Goal: Information Seeking & Learning: Check status

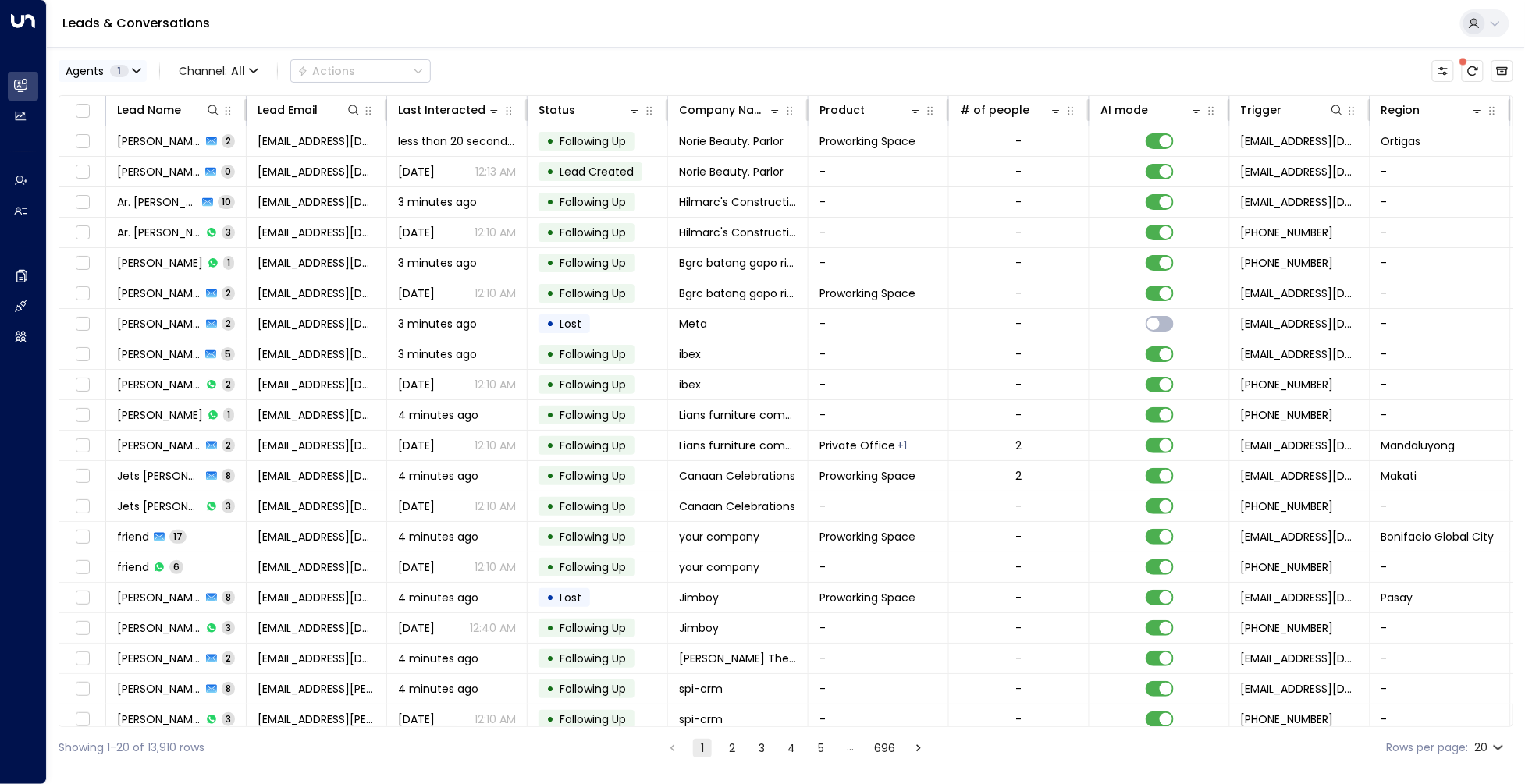
click at [142, 75] on icon "button" at bounding box center [136, 70] width 9 height 9
click at [147, 90] on div at bounding box center [762, 392] width 1525 height 784
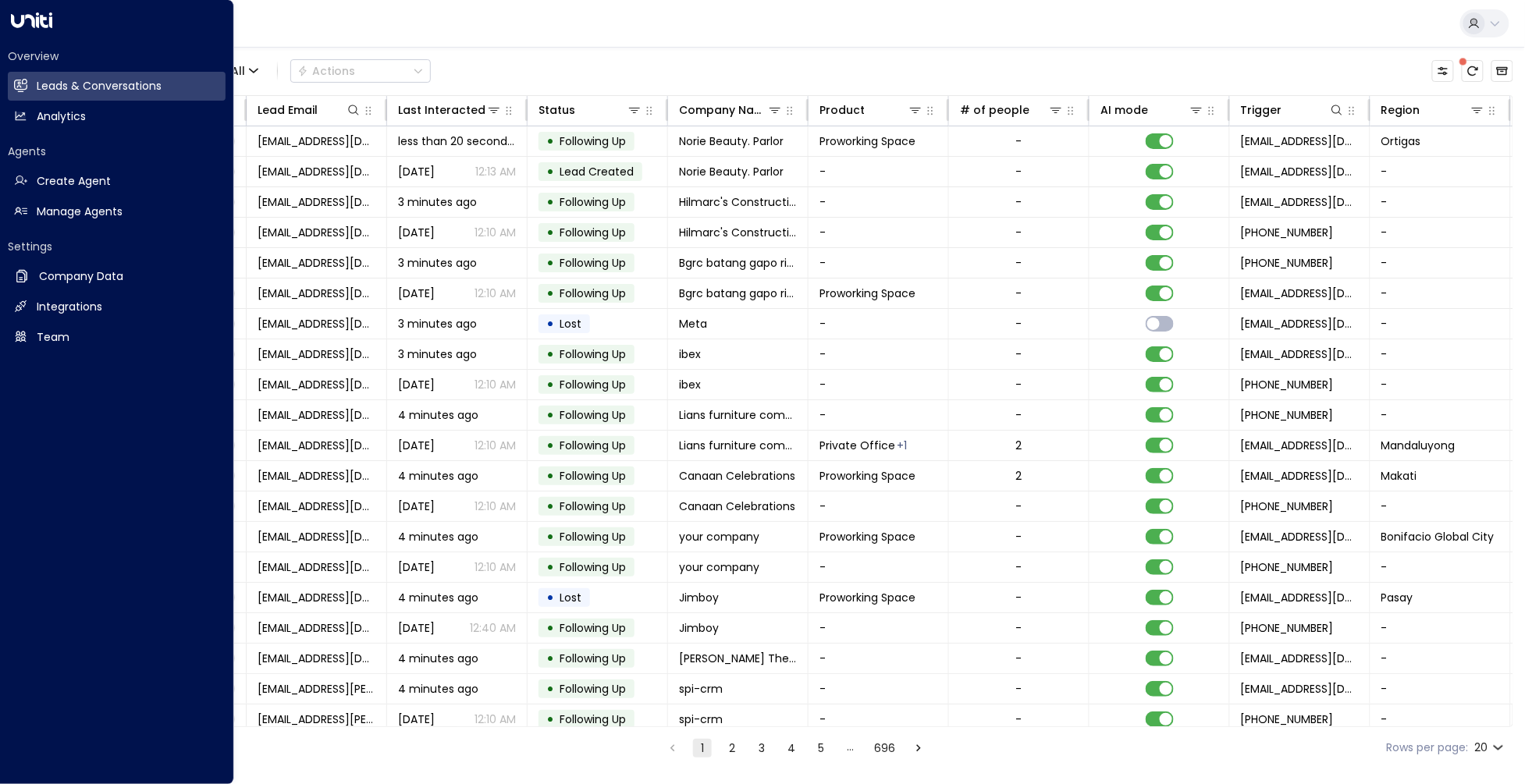
click at [35, 17] on icon at bounding box center [32, 21] width 42 height 16
click at [83, 94] on h2 "Leads & Conversations" at bounding box center [99, 86] width 125 height 17
click at [75, 123] on h2 "Analytics" at bounding box center [61, 117] width 50 height 17
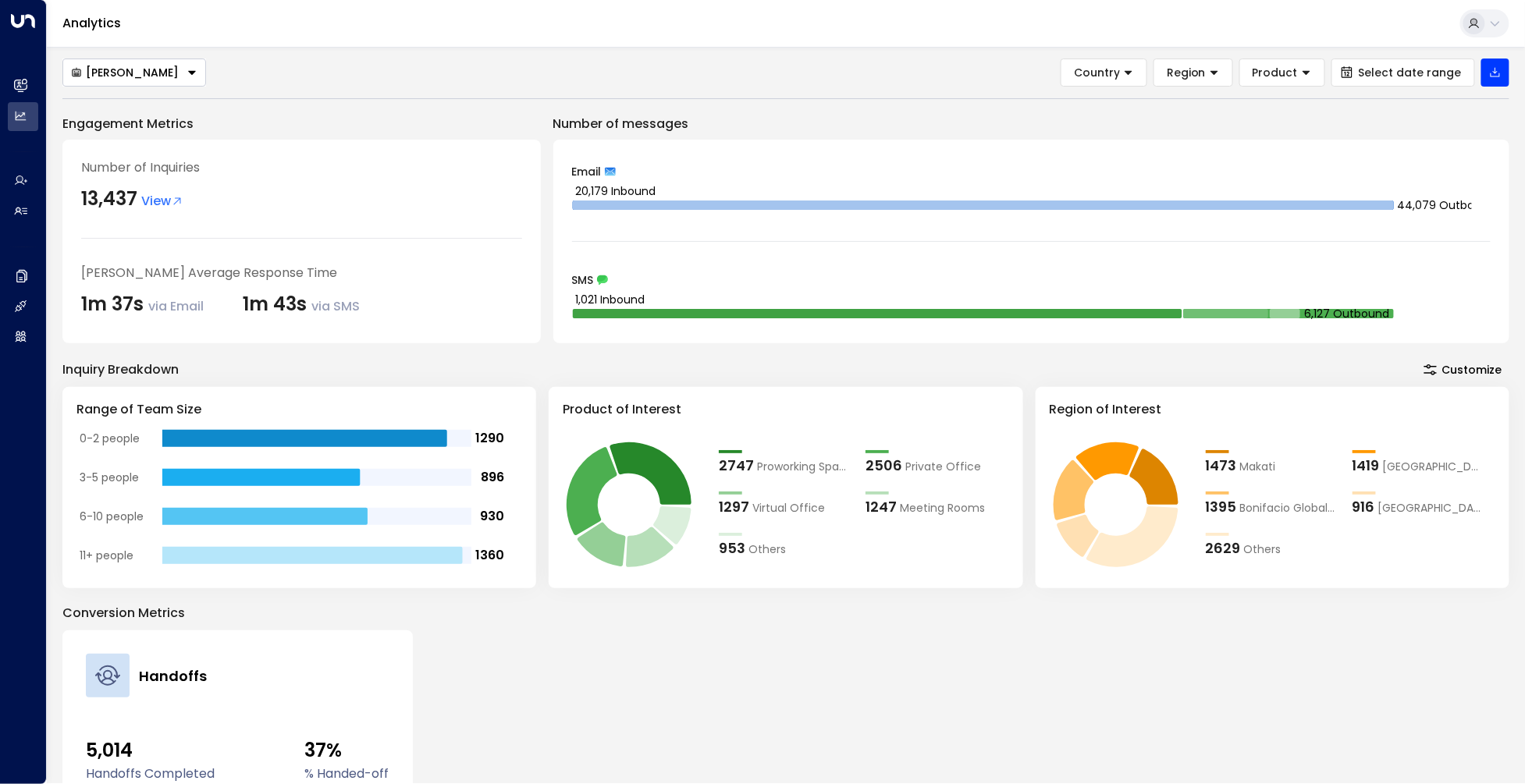
click at [172, 211] on span "View" at bounding box center [162, 201] width 43 height 19
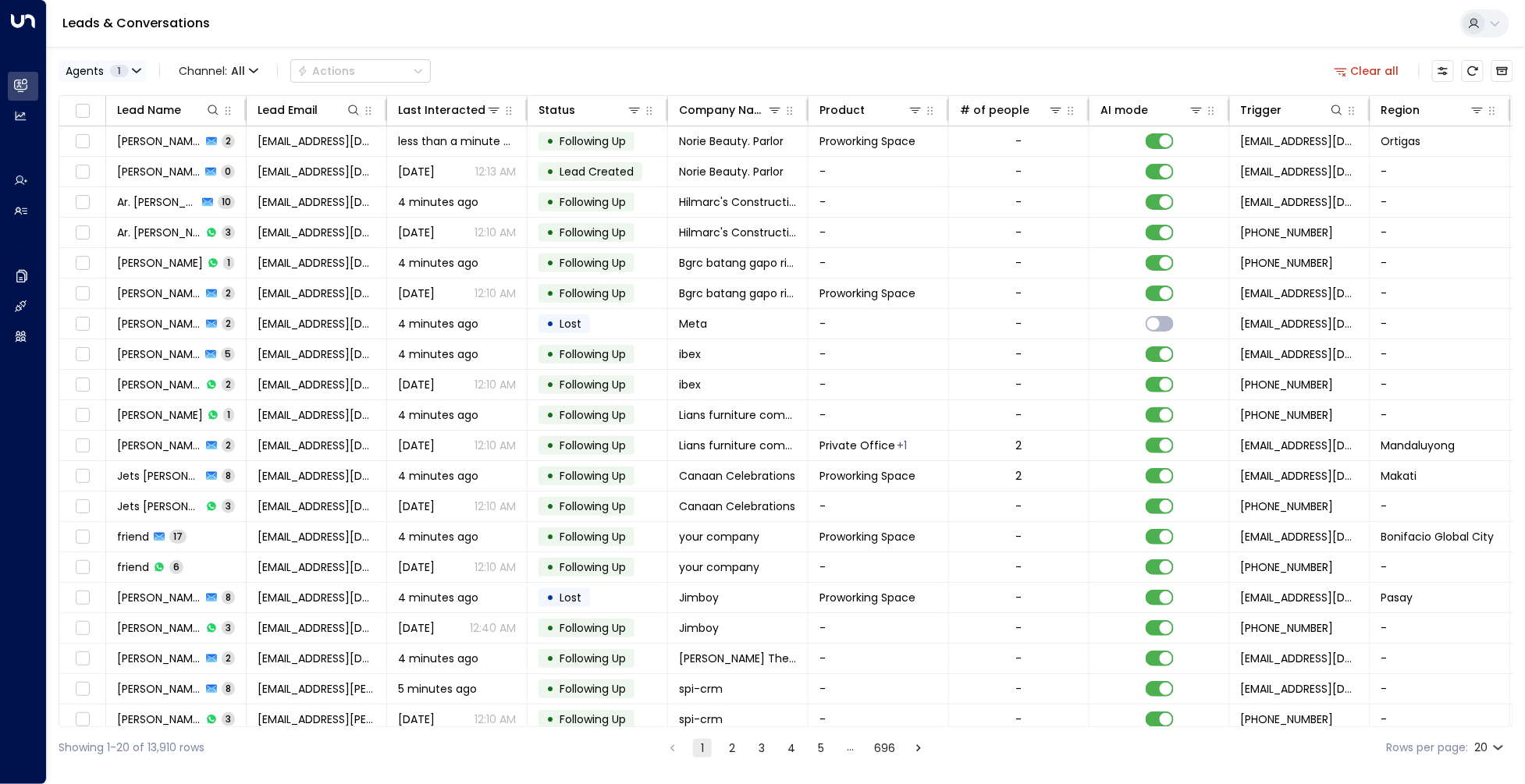
click at [129, 77] on span "1" at bounding box center [119, 70] width 19 height 13
click at [130, 87] on div at bounding box center [762, 392] width 1525 height 784
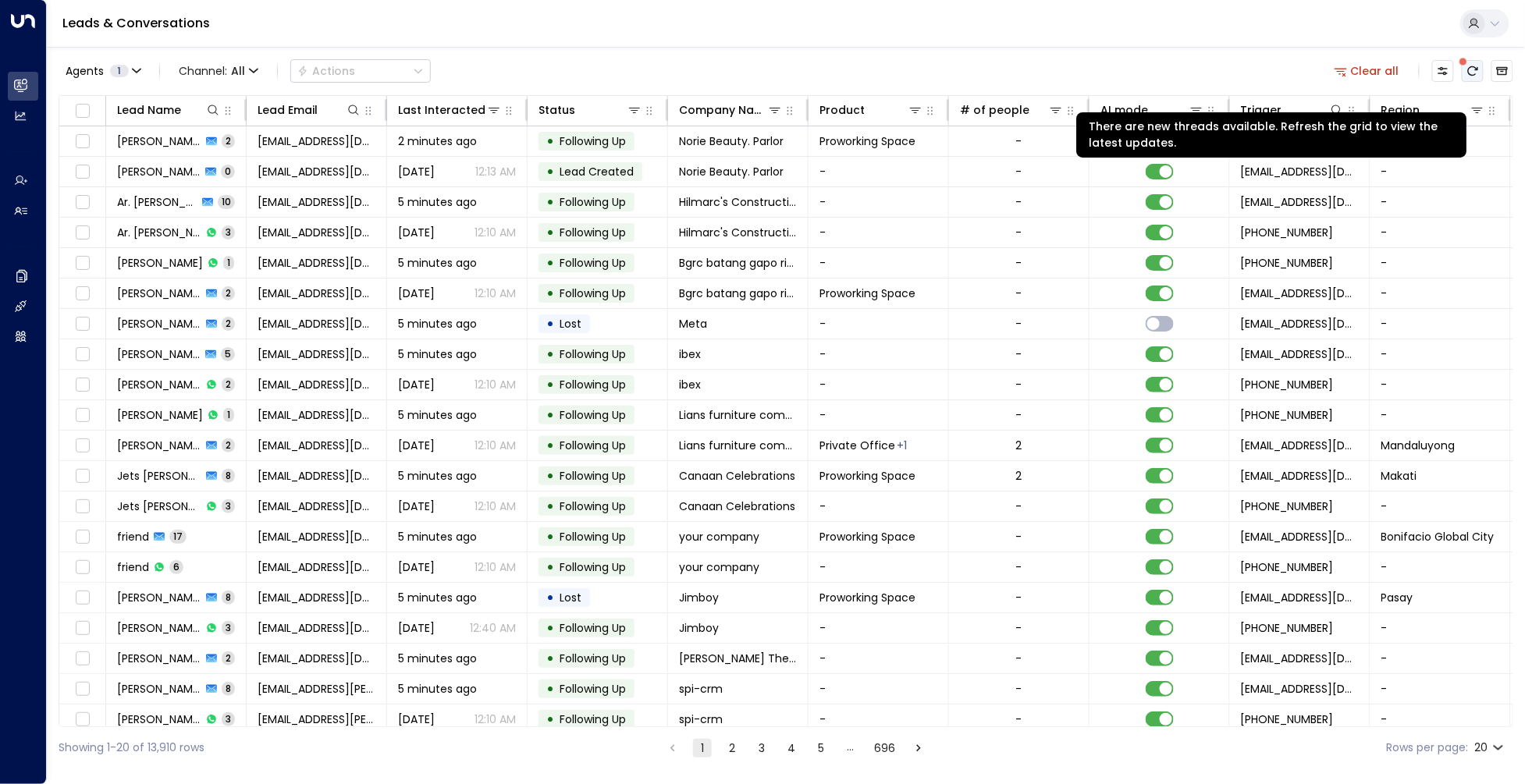
click at [1081, 77] on icon "There are new threads available. Refresh the grid to view the latest updates." at bounding box center [1473, 70] width 13 height 13
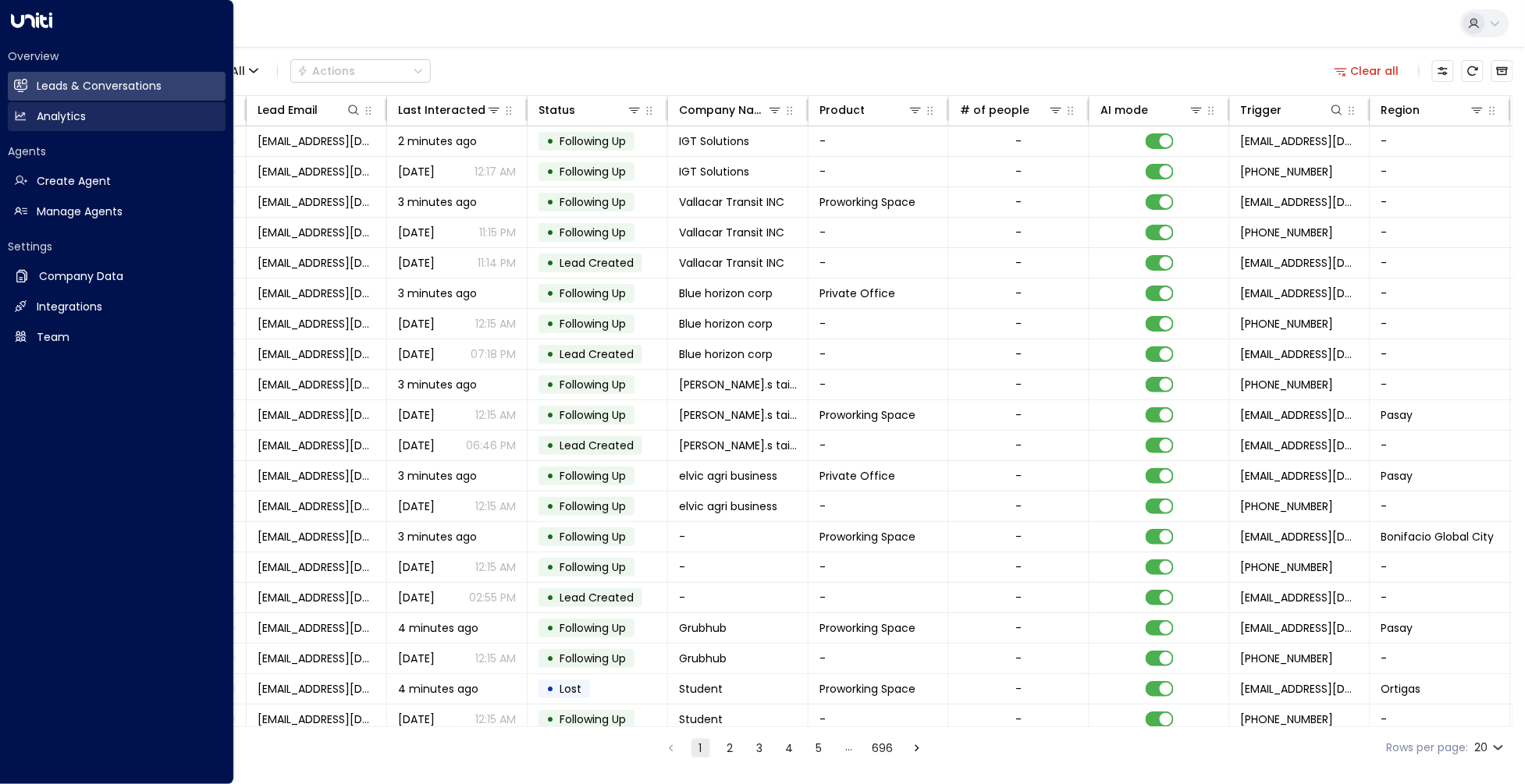
click at [86, 125] on h2 "Analytics" at bounding box center [61, 117] width 50 height 17
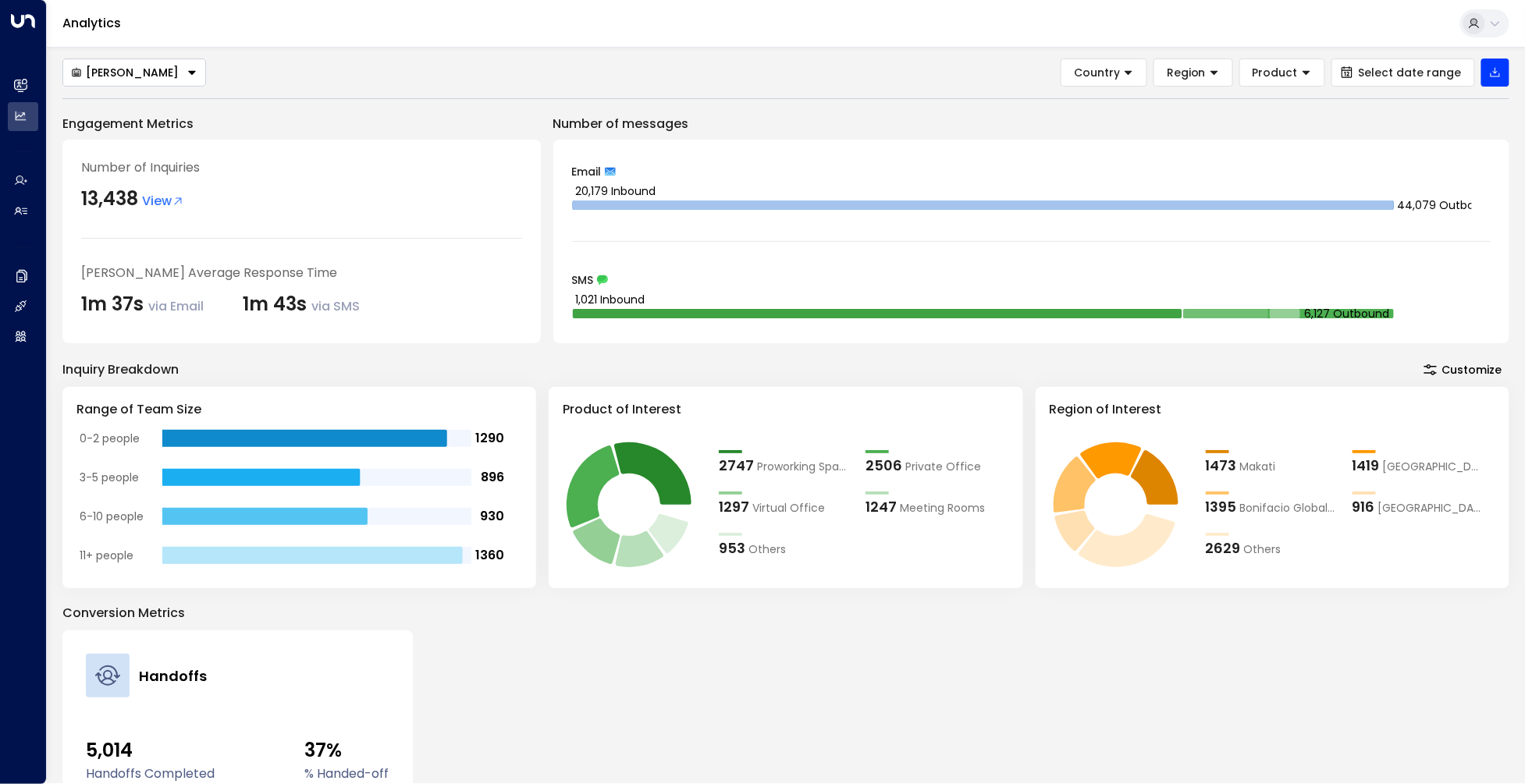
click at [481, 134] on p "Engagement Metrics" at bounding box center [301, 124] width 478 height 19
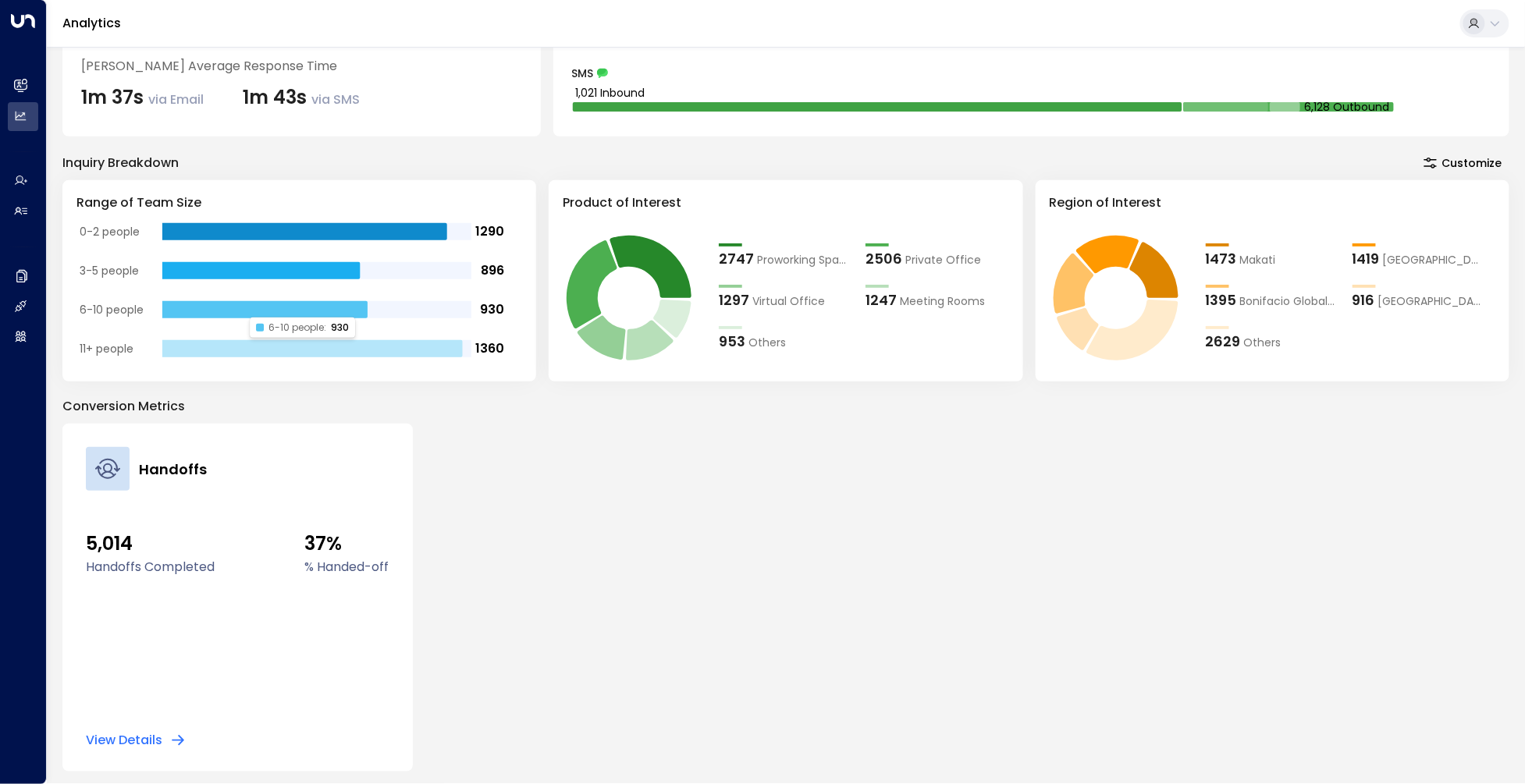
scroll to position [344, 0]
click at [172, 735] on button "View Details" at bounding box center [136, 740] width 100 height 16
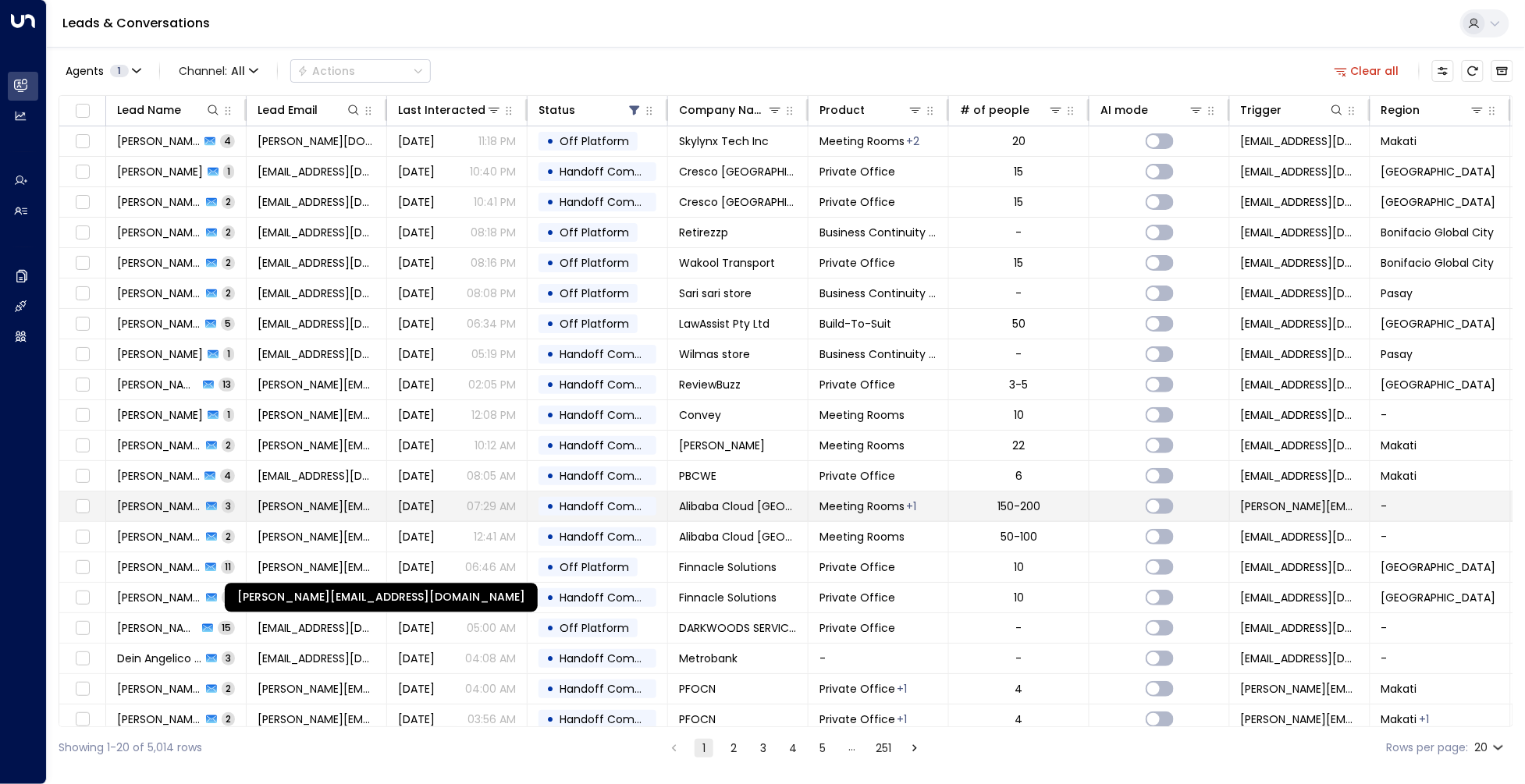
click at [335, 515] on span "[PERSON_NAME][EMAIL_ADDRESS][DOMAIN_NAME]" at bounding box center [316, 507] width 118 height 16
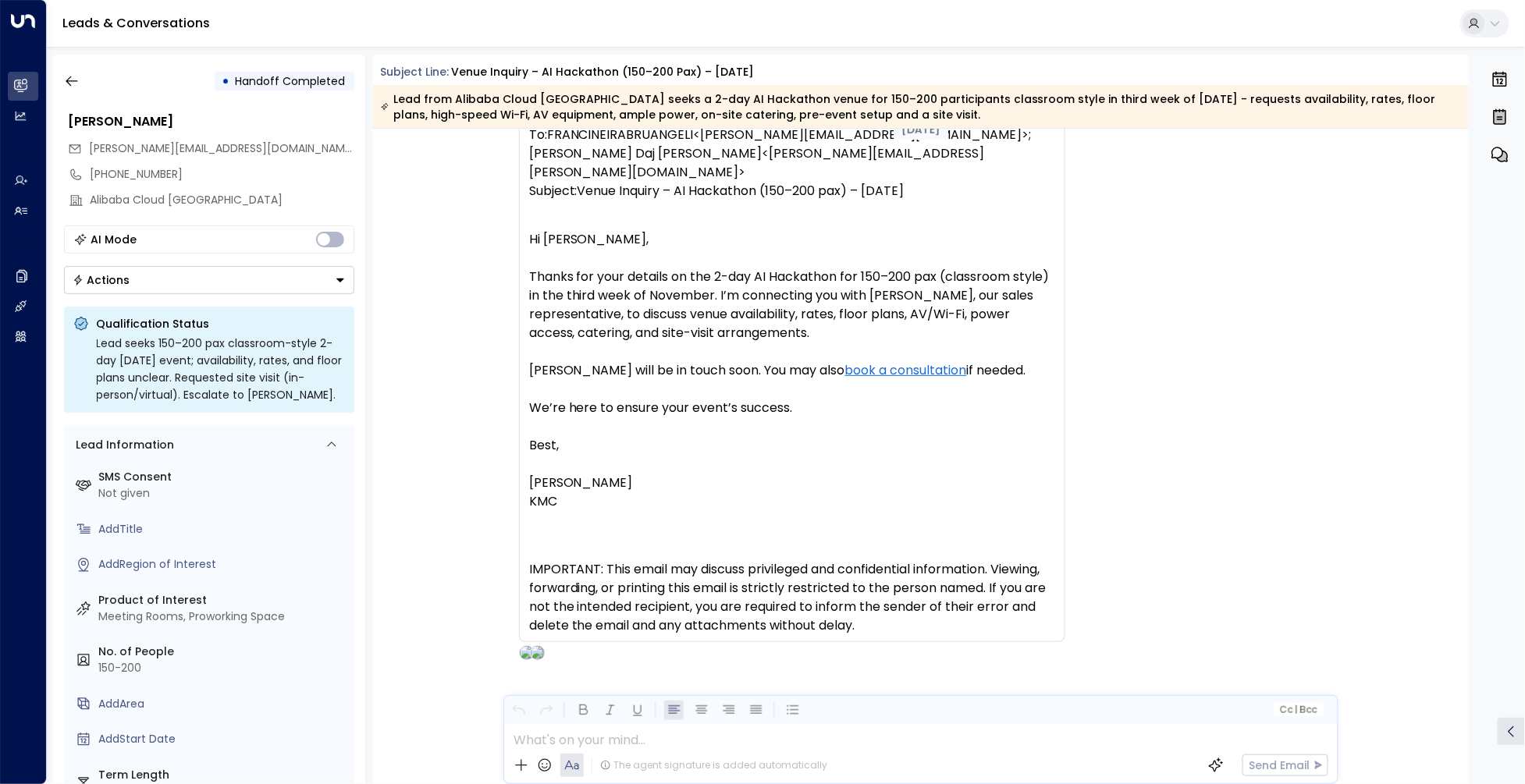
scroll to position [1558, 0]
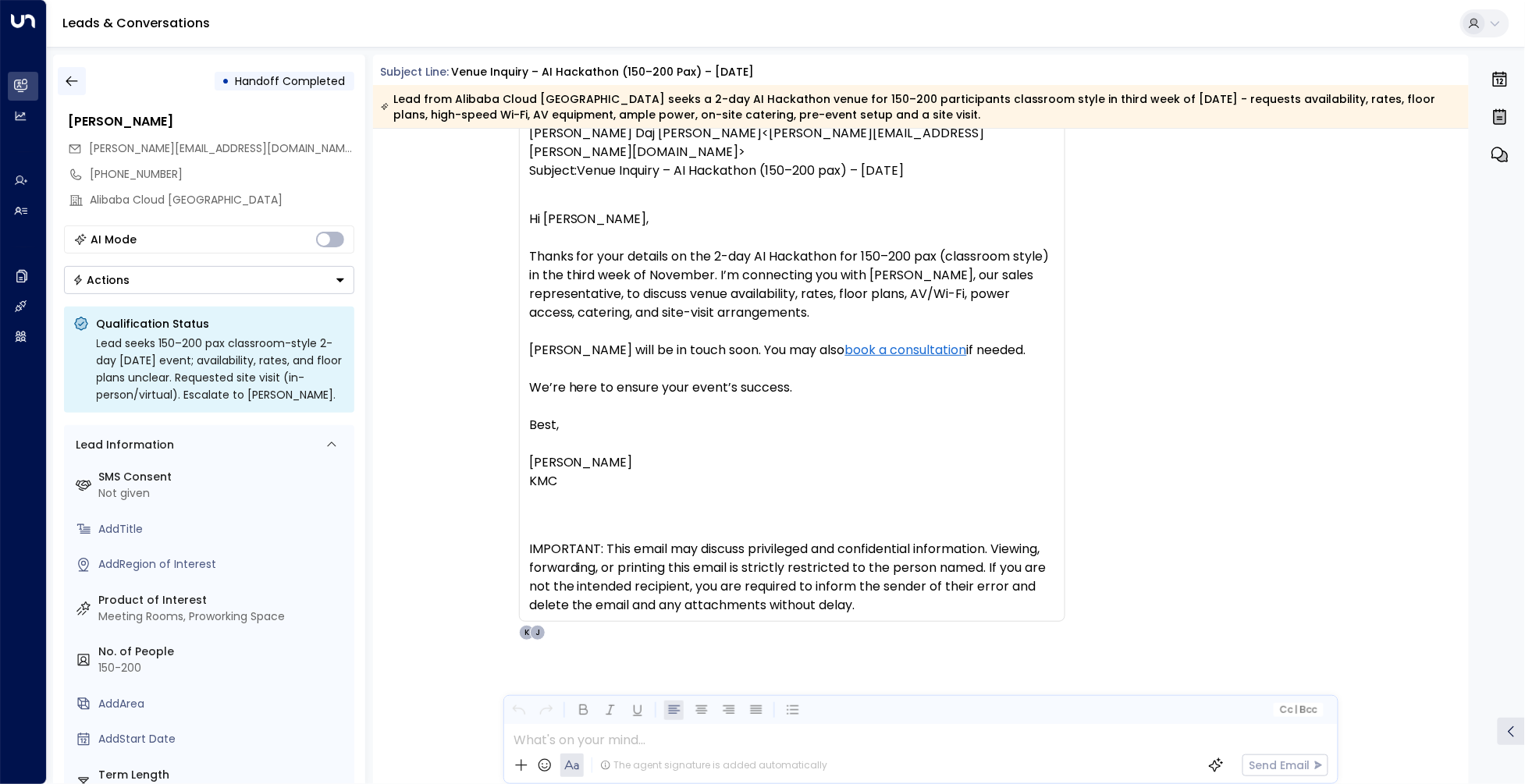
click at [79, 89] on icon "button" at bounding box center [72, 81] width 16 height 16
